Goal: Find specific page/section: Find specific page/section

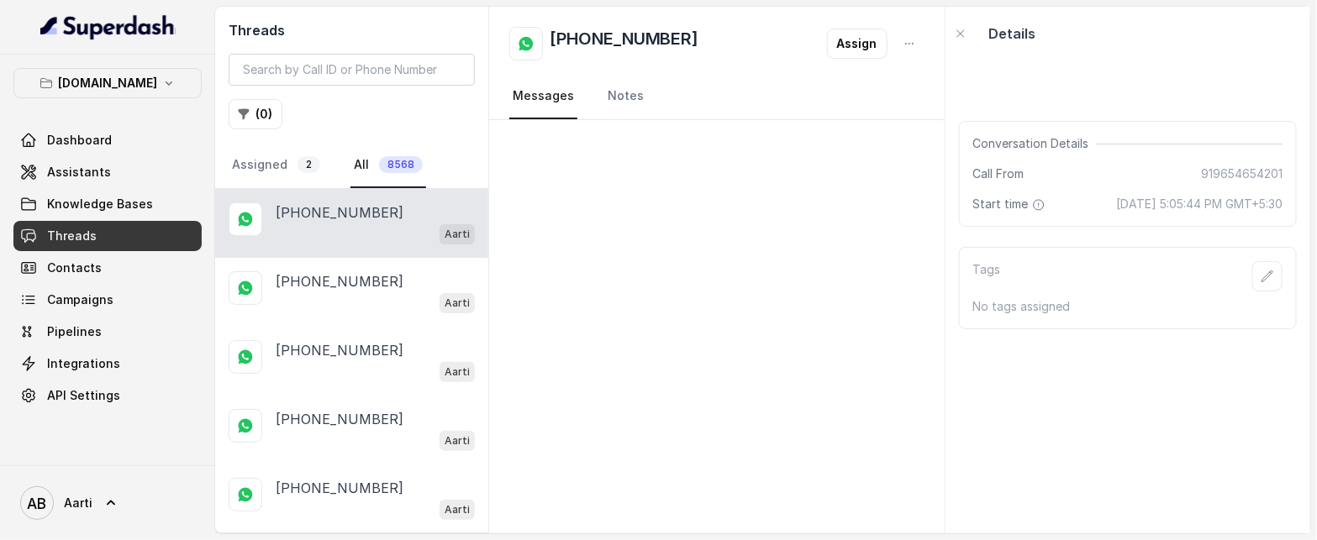
click at [75, 223] on link "Threads" at bounding box center [107, 236] width 188 height 30
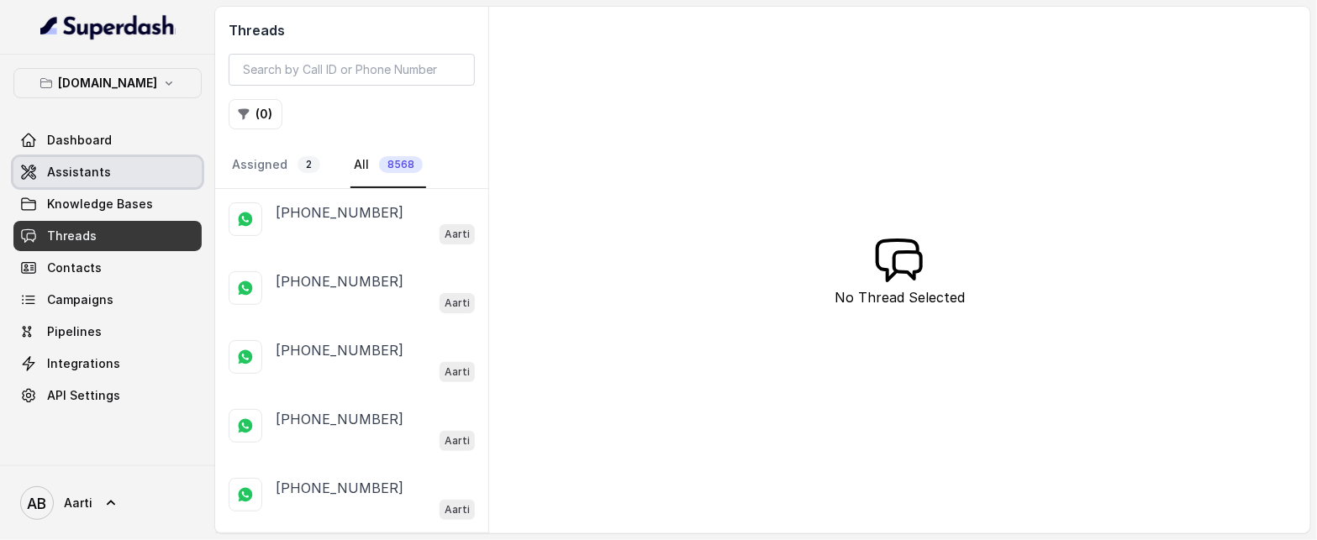
click at [86, 170] on span "Assistants" at bounding box center [79, 172] width 64 height 17
